Goal: Find specific page/section: Find specific page/section

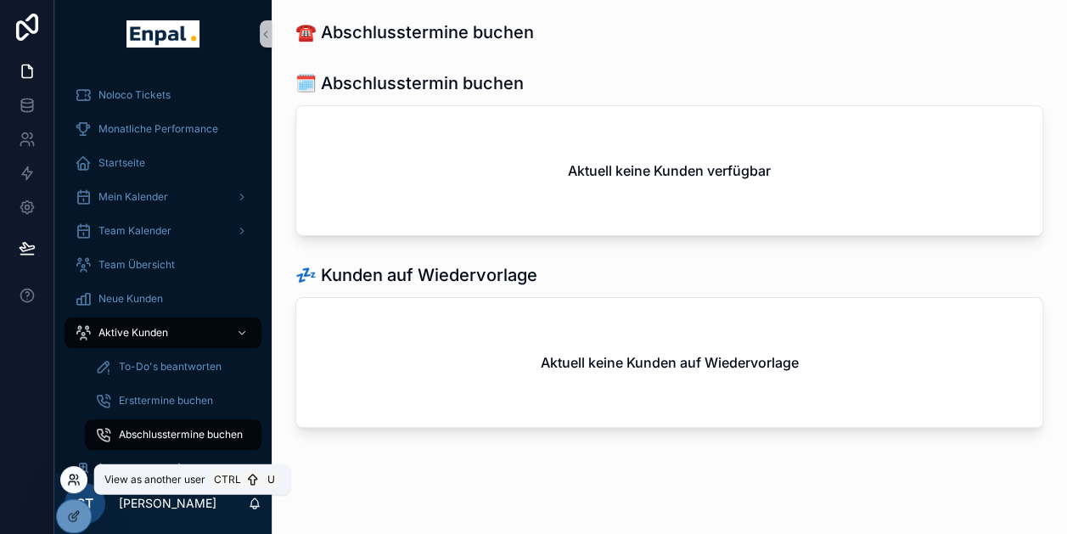
click at [70, 474] on icon at bounding box center [74, 480] width 14 height 14
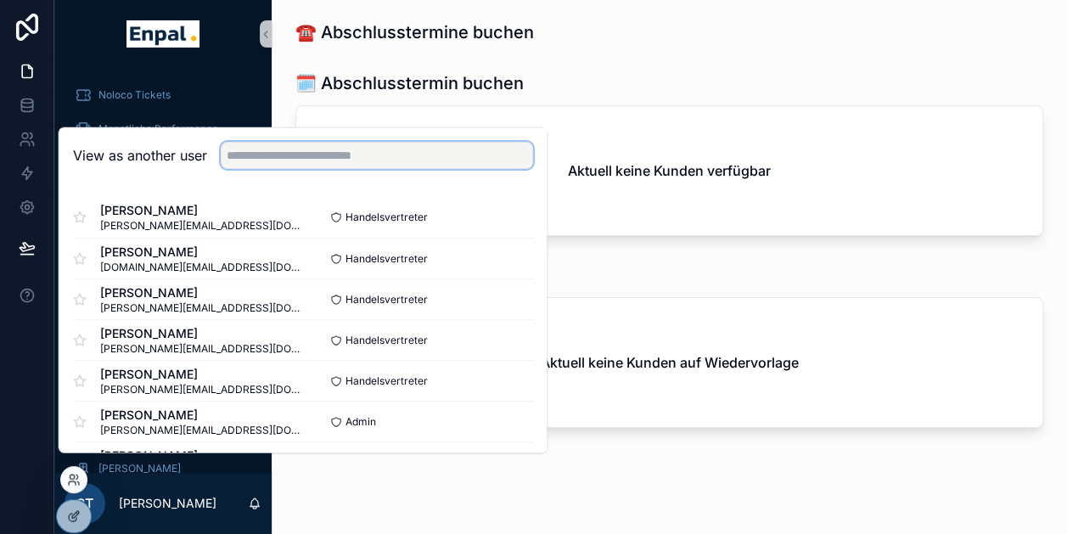
click at [370, 169] on input "text" at bounding box center [377, 155] width 312 height 27
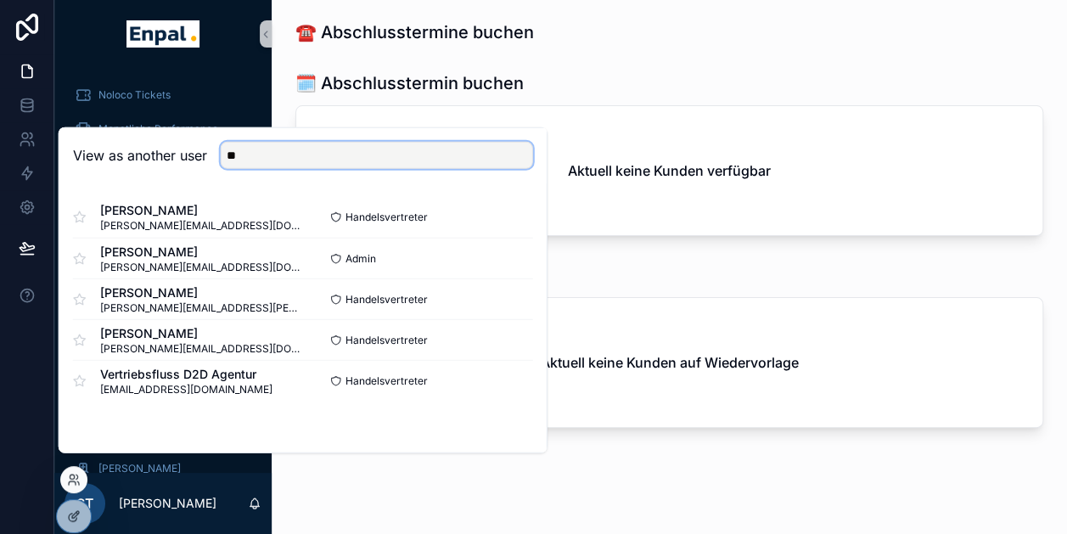
type input "**"
click at [132, 198] on div "[PERSON_NAME] [PERSON_NAME][EMAIL_ADDRESS][DOMAIN_NAME] Handelsvertreter Select…" at bounding box center [302, 298] width 487 height 231
click at [504, 229] on button "Select" at bounding box center [511, 217] width 44 height 25
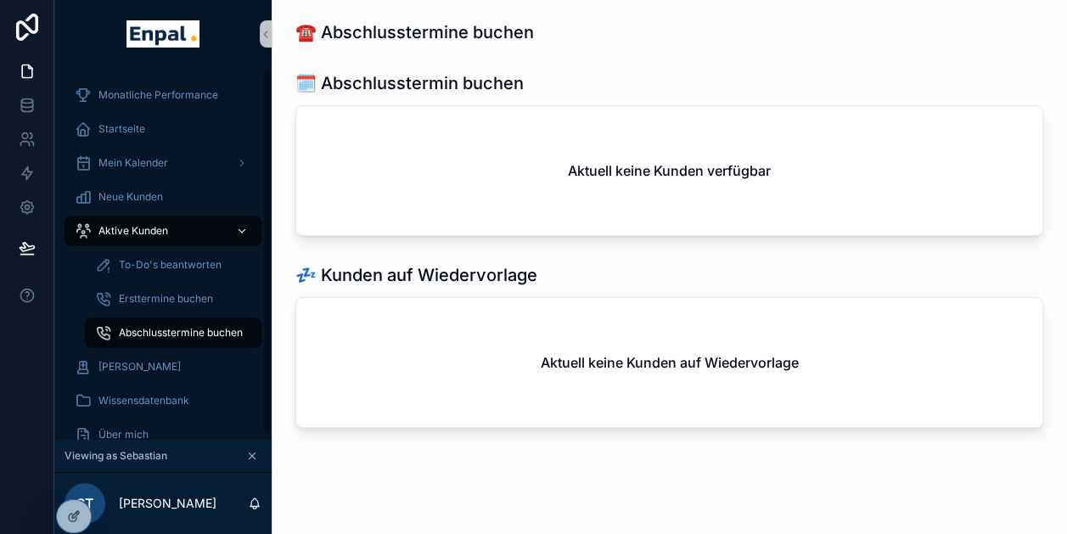
click at [155, 233] on span "Aktive Kunden" at bounding box center [133, 231] width 70 height 14
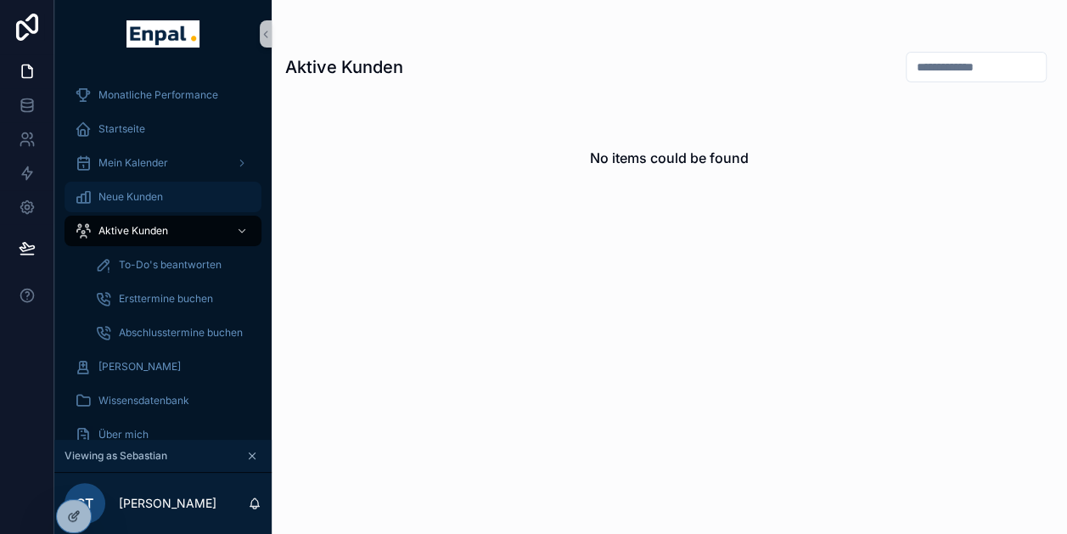
click at [141, 202] on span "Neue Kunden" at bounding box center [130, 197] width 65 height 14
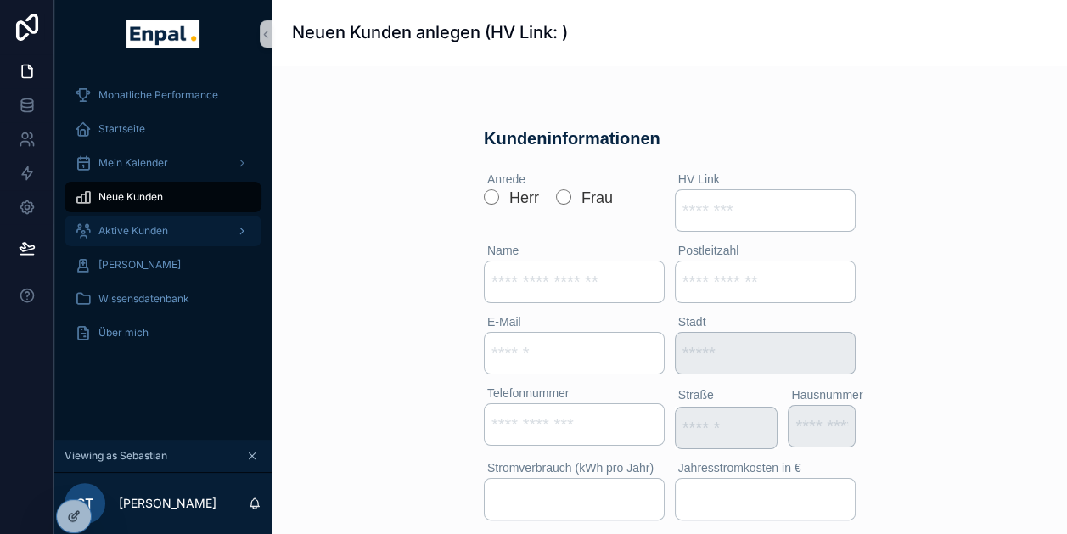
click at [115, 233] on span "Aktive Kunden" at bounding box center [133, 231] width 70 height 14
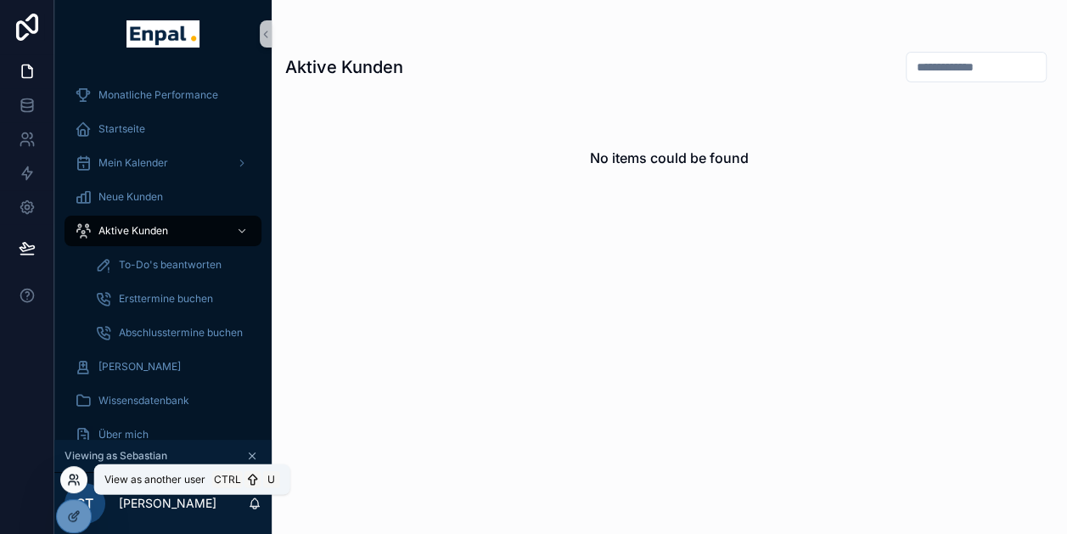
click at [75, 474] on icon at bounding box center [74, 480] width 14 height 14
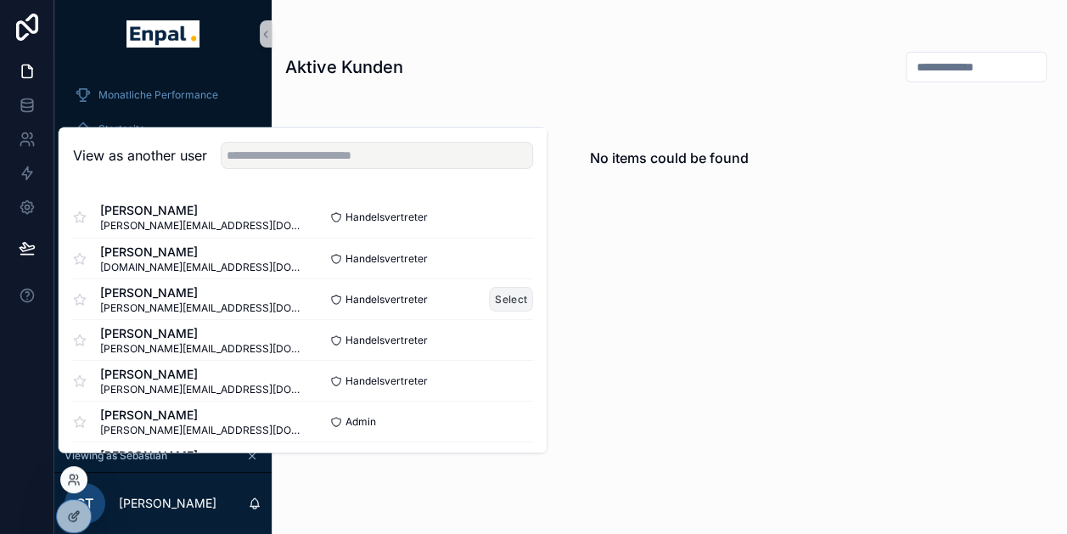
click at [491, 312] on button "Select" at bounding box center [511, 299] width 44 height 25
click at [502, 304] on button "Select" at bounding box center [511, 299] width 44 height 25
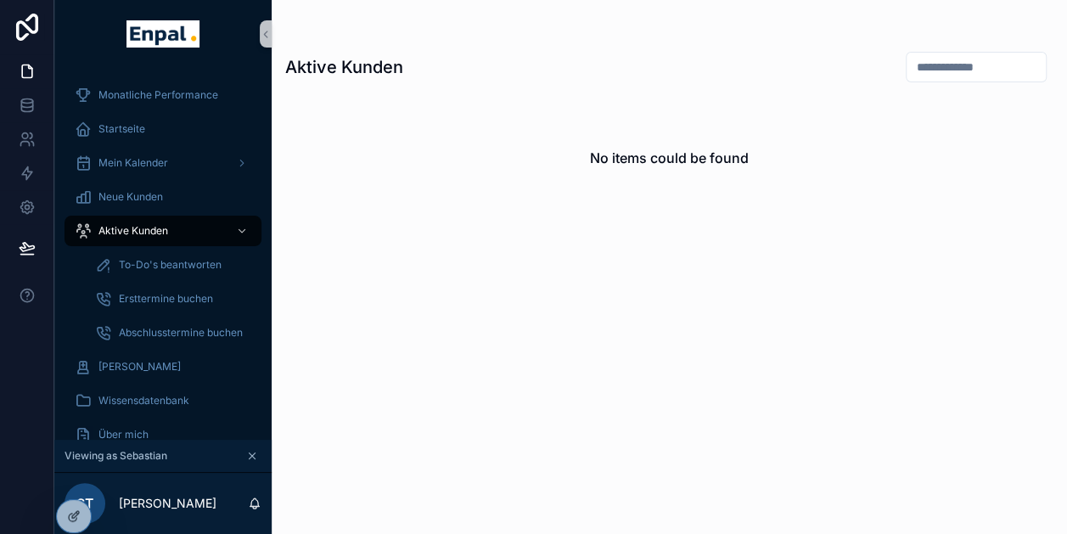
click at [737, 95] on div "No items could be found" at bounding box center [669, 157] width 768 height 129
click at [127, 117] on div "Startseite" at bounding box center [163, 128] width 177 height 27
